Goal: Find specific page/section: Find specific page/section

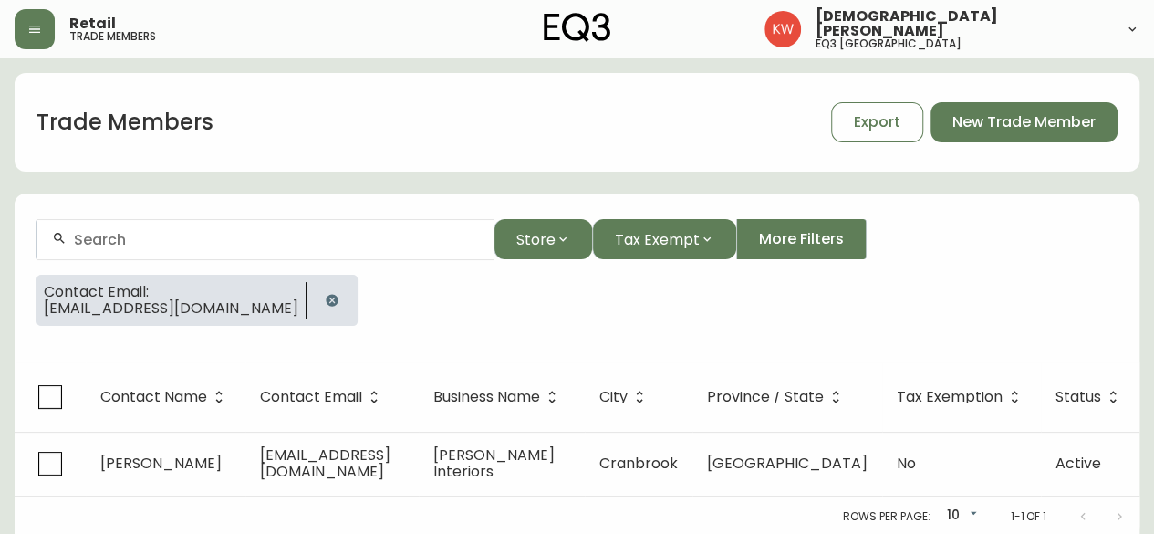
click at [337, 300] on icon "button" at bounding box center [332, 300] width 12 height 12
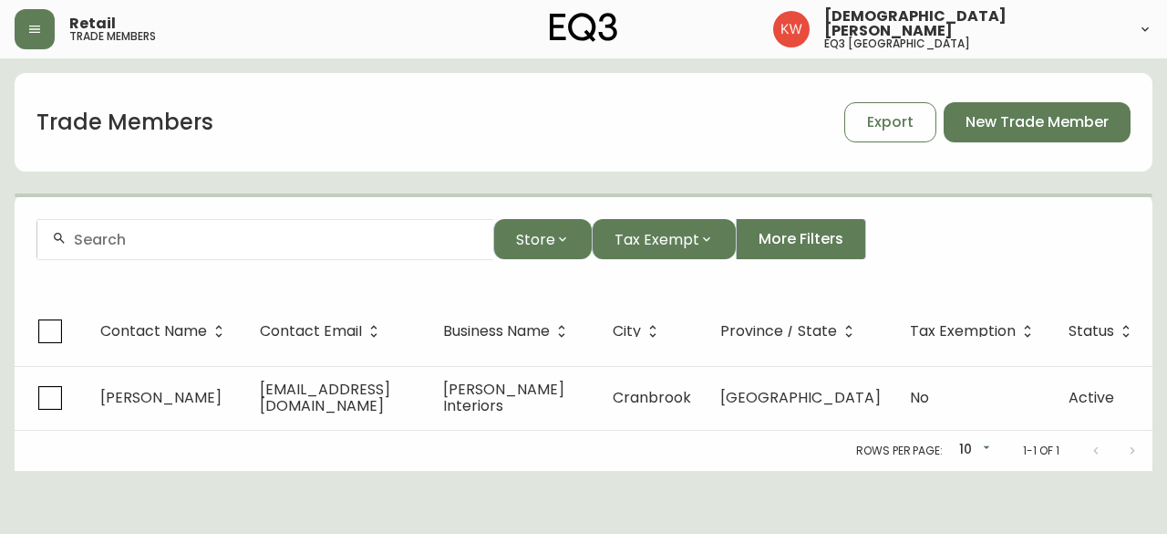
click at [278, 228] on div at bounding box center [265, 239] width 456 height 41
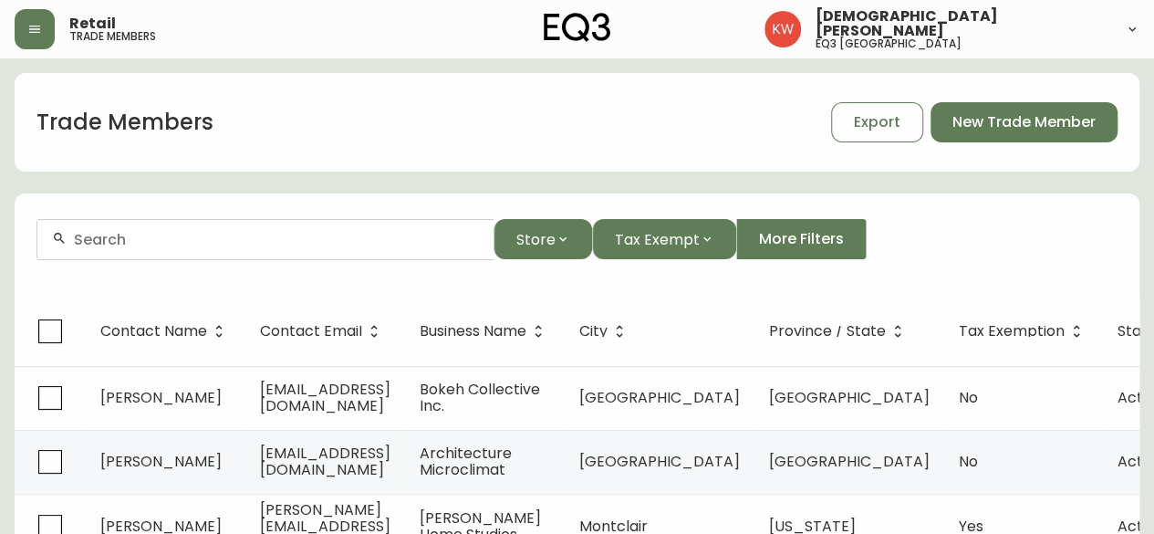
paste input "[PERSON_NAME][EMAIL_ADDRESS][PERSON_NAME][DOMAIN_NAME]"
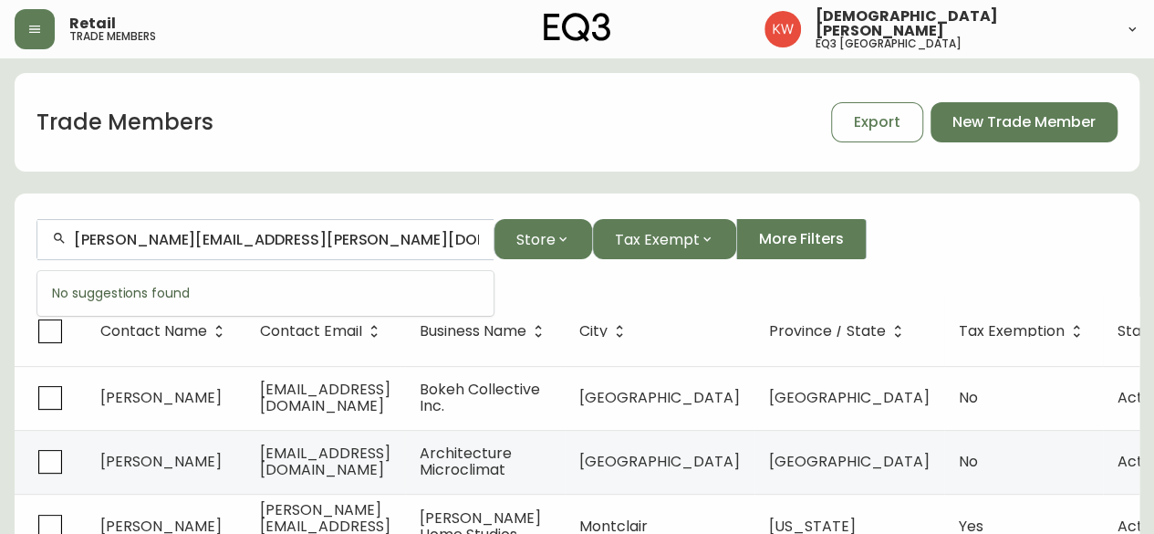
drag, startPoint x: 329, startPoint y: 244, endPoint x: 61, endPoint y: 260, distance: 268.6
click at [61, 260] on form "[PERSON_NAME][EMAIL_ADDRESS][PERSON_NAME][DOMAIN_NAME] Store Tax Exempt More Fi…" at bounding box center [577, 246] width 1125 height 99
paste input "[EMAIL_ADDRESS][DOMAIN_NAME]"
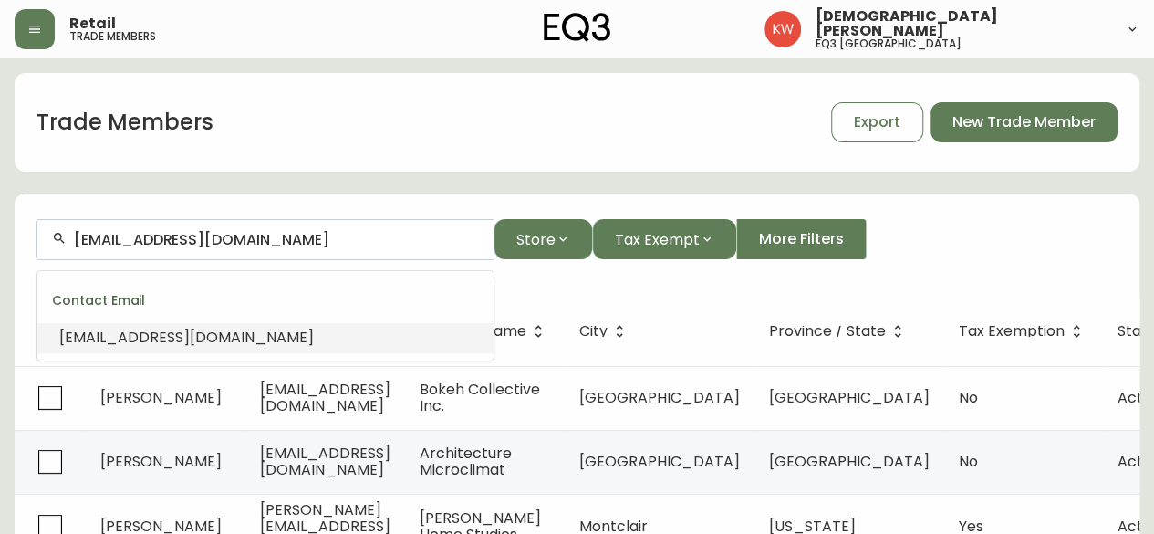
click at [101, 342] on span "[EMAIL_ADDRESS][DOMAIN_NAME]" at bounding box center [186, 337] width 254 height 21
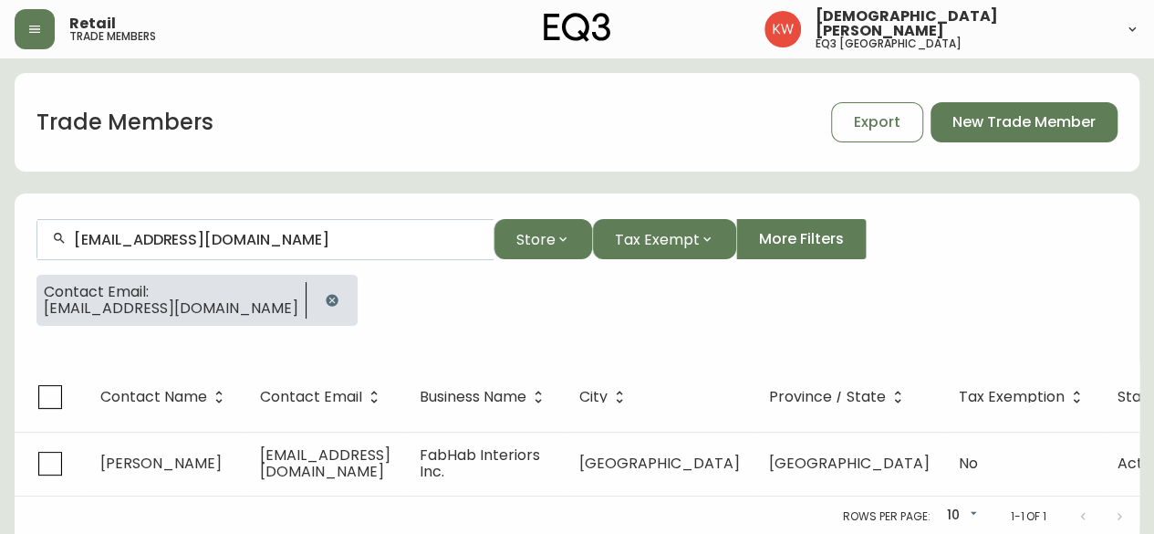
type input "[EMAIL_ADDRESS][DOMAIN_NAME]"
